Goal: Task Accomplishment & Management: Manage account settings

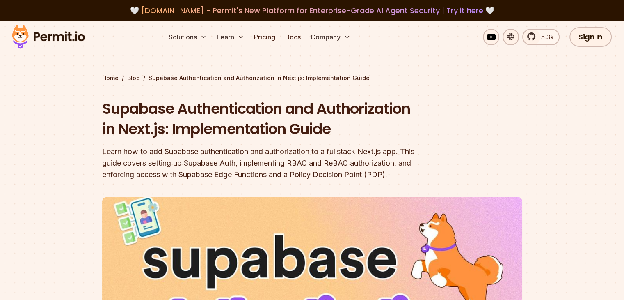
click at [620, 12] on div "🤍 agent.security - Permit's New Platform for Enterprise-Grade AI Agent Security…" at bounding box center [312, 10] width 624 height 21
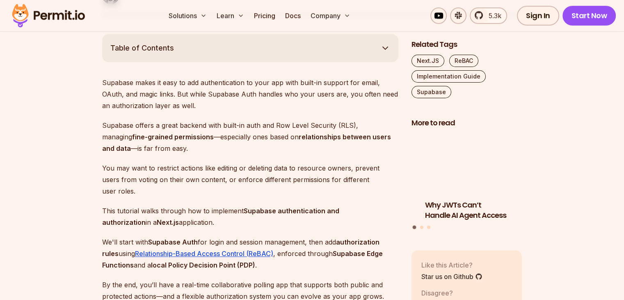
scroll to position [463, 0]
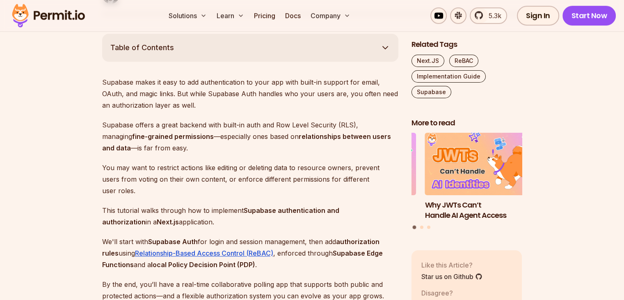
click at [344, 59] on button "Table of Contents" at bounding box center [250, 48] width 296 height 28
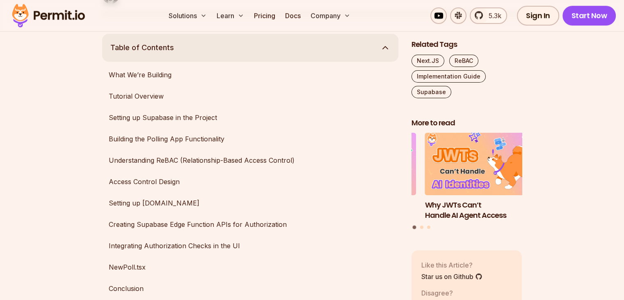
click at [344, 59] on button "Table of Contents" at bounding box center [250, 48] width 296 height 28
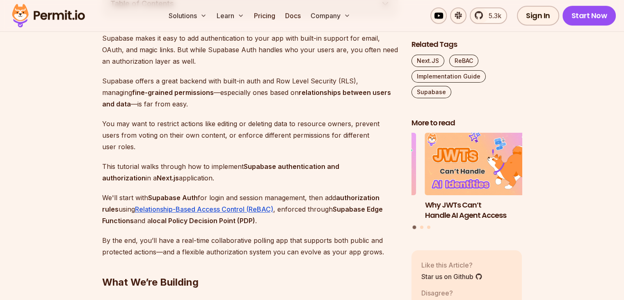
scroll to position [513, 0]
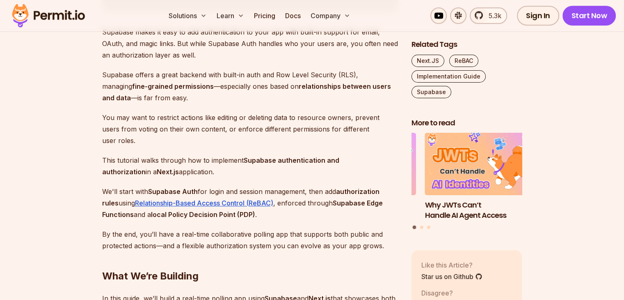
click at [50, 15] on img at bounding box center [48, 16] width 80 height 28
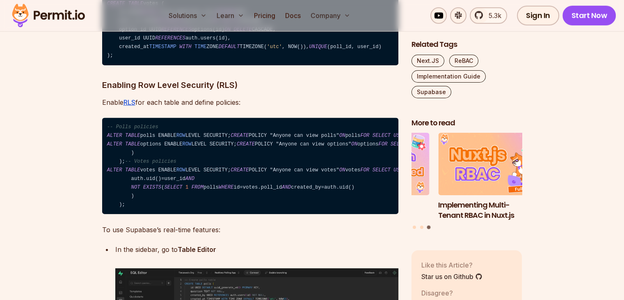
scroll to position [2422, 0]
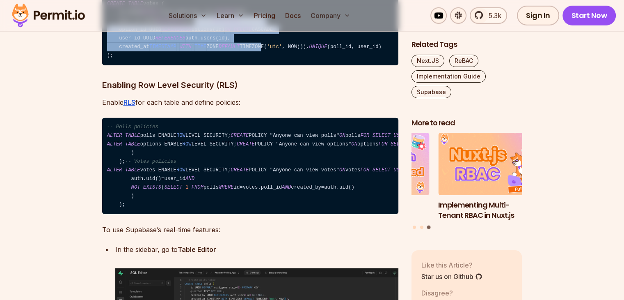
drag, startPoint x: 255, startPoint y: 84, endPoint x: 190, endPoint y: 53, distance: 71.8
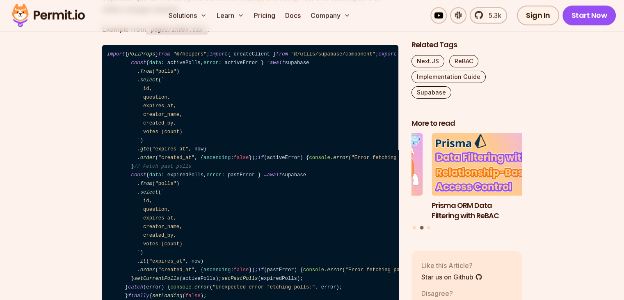
scroll to position [4807, 0]
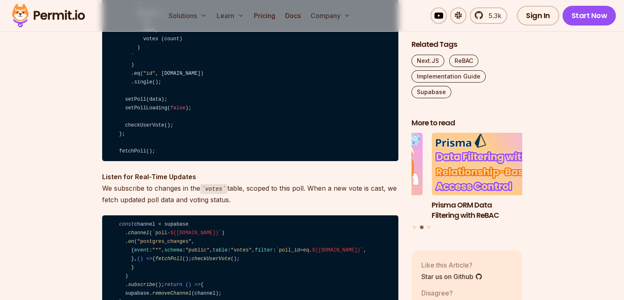
scroll to position [6337, 0]
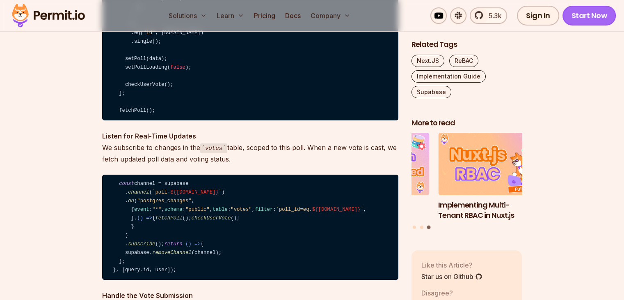
click at [591, 20] on link "Start Now" at bounding box center [590, 16] width 54 height 20
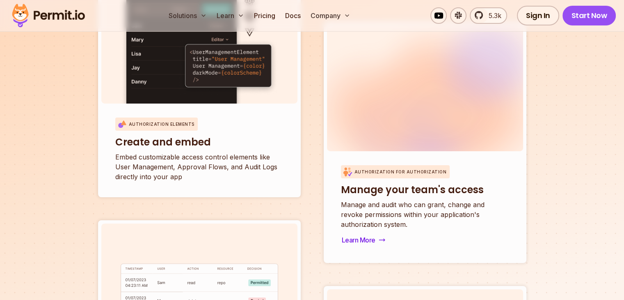
scroll to position [2918, 0]
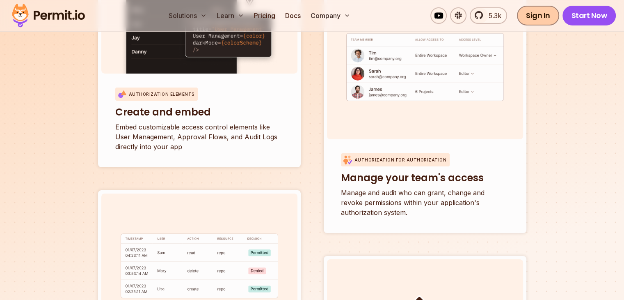
click at [536, 14] on link "Sign In" at bounding box center [538, 16] width 42 height 20
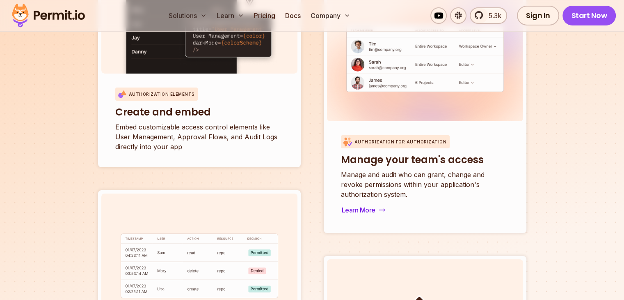
scroll to position [3132, 0]
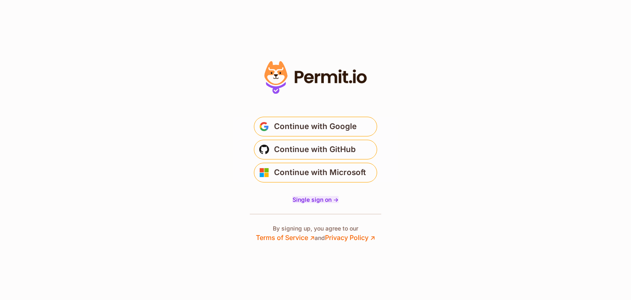
click at [322, 200] on span "Single sign on ->" at bounding box center [315, 199] width 46 height 7
